Goal: Book appointment/travel/reservation

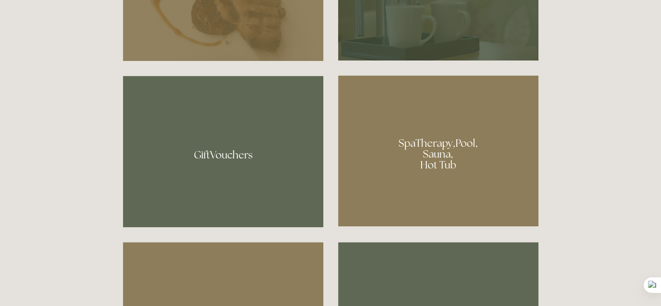
scroll to position [609, 0]
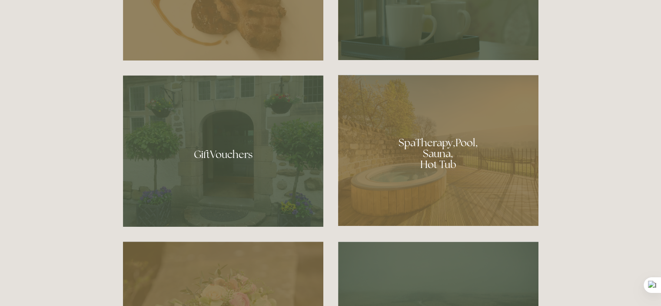
click at [444, 153] on div at bounding box center [438, 150] width 200 height 151
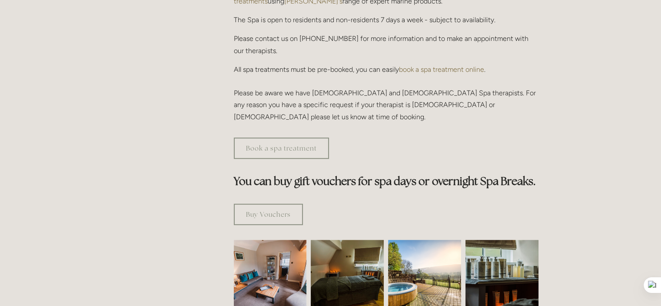
scroll to position [348, 0]
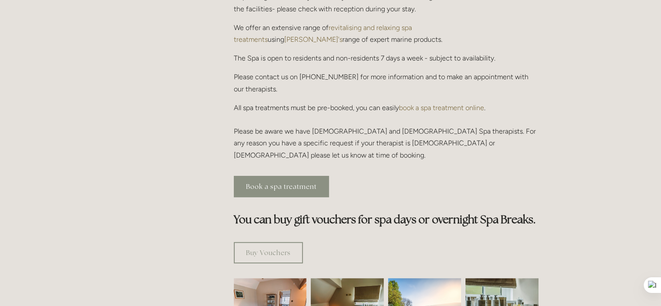
click at [296, 176] on link "Book a spa treatment" at bounding box center [281, 186] width 95 height 21
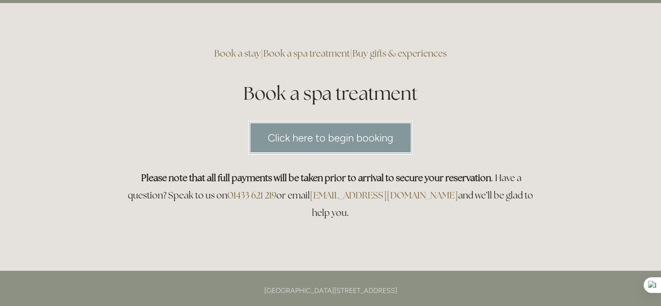
scroll to position [87, 0]
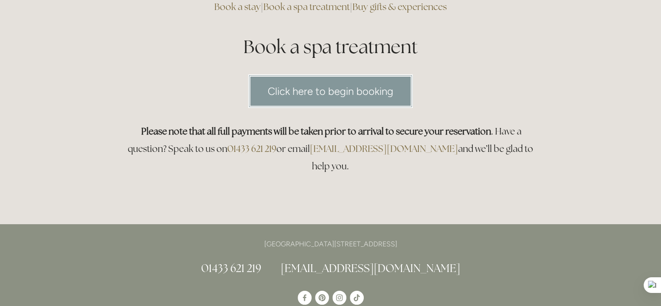
click at [375, 92] on link "Click here to begin booking" at bounding box center [330, 90] width 165 height 33
click at [529, 46] on h1 "Book a spa treatment" at bounding box center [331, 47] width 416 height 26
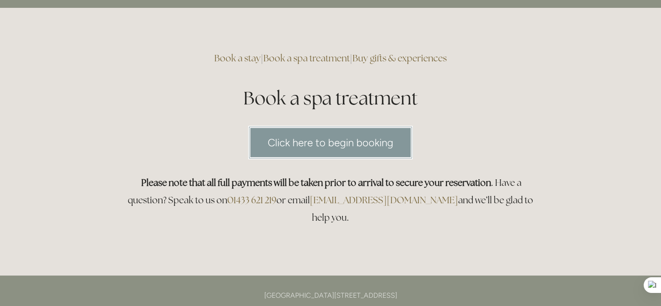
scroll to position [0, 0]
